Goal: Check status: Check status

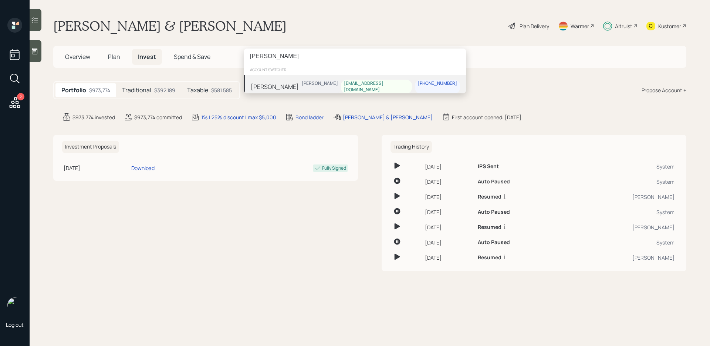
type input "[PERSON_NAME]"
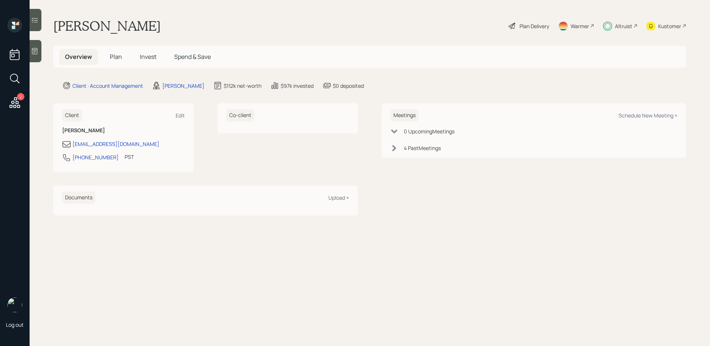
click at [149, 56] on span "Invest" at bounding box center [148, 57] width 17 height 8
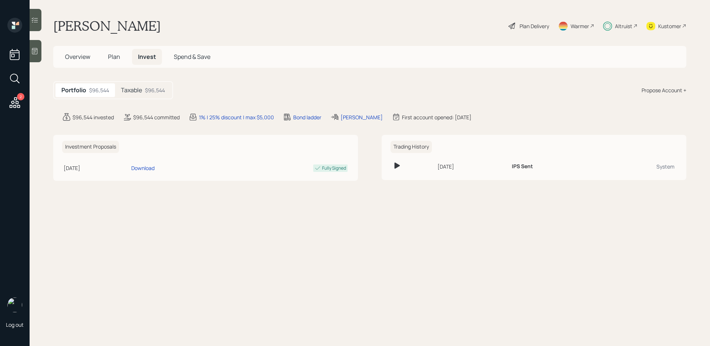
click at [142, 94] on div "Taxable $96,544" at bounding box center [143, 90] width 56 height 14
